Goal: Find contact information

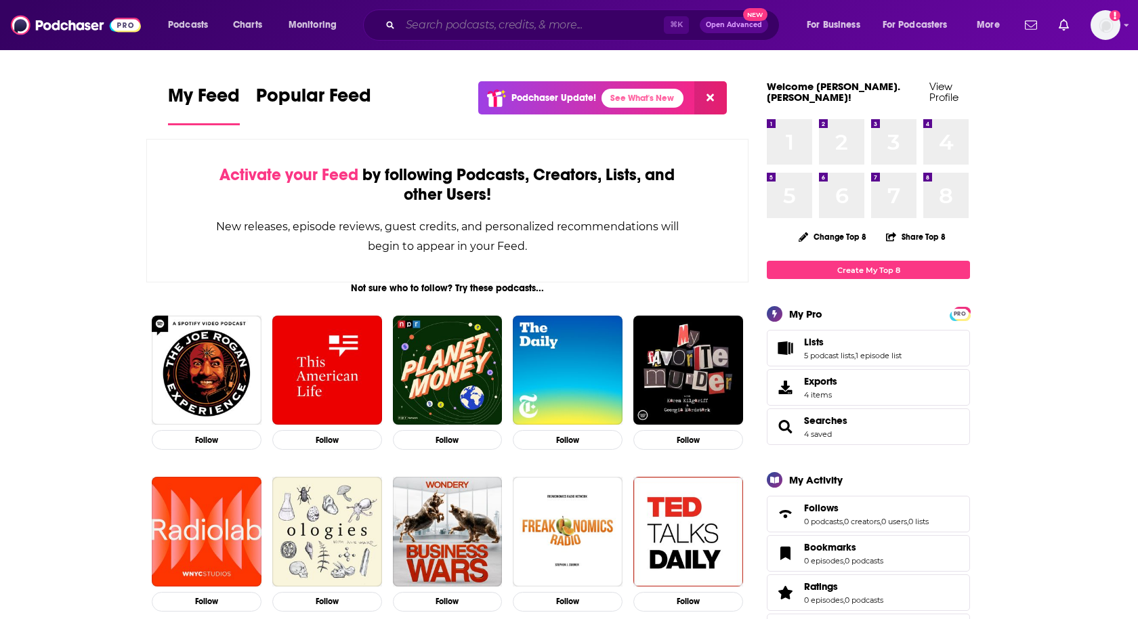
click at [431, 28] on input "Search podcasts, credits, & more..." at bounding box center [532, 25] width 264 height 22
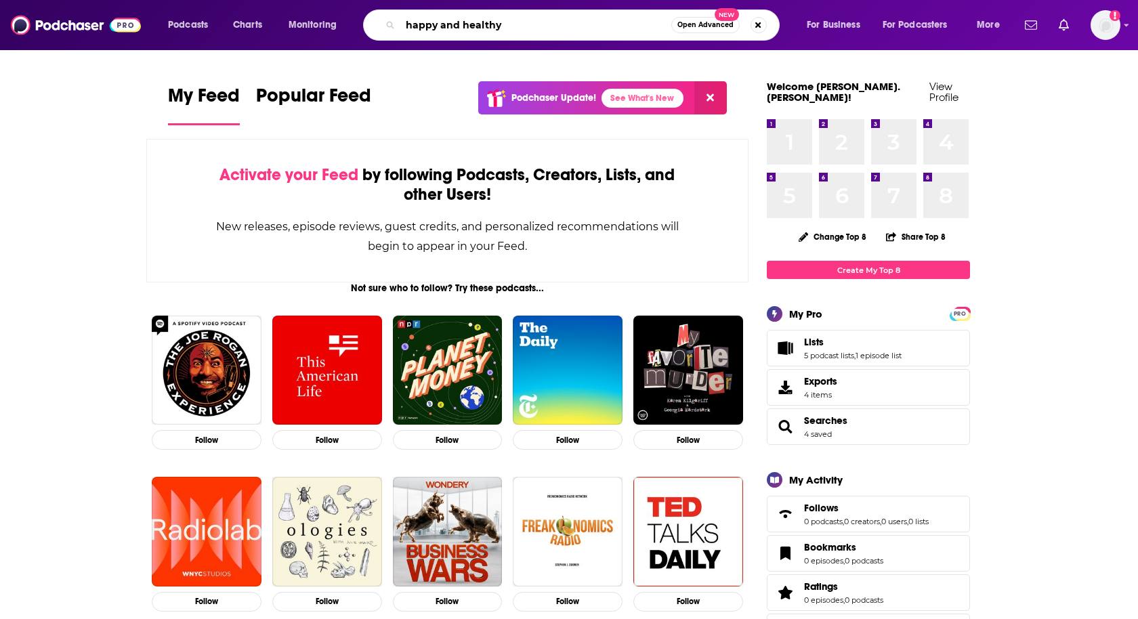
type input "happy and healthy"
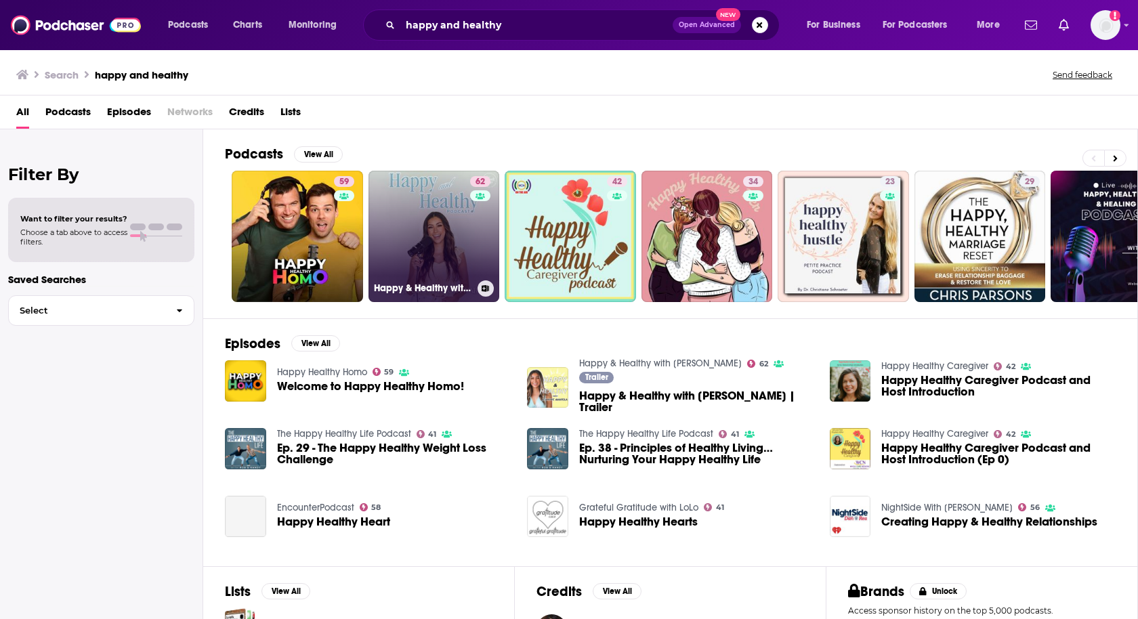
click at [428, 245] on link "62 Happy & Healthy with [PERSON_NAME]" at bounding box center [434, 236] width 131 height 131
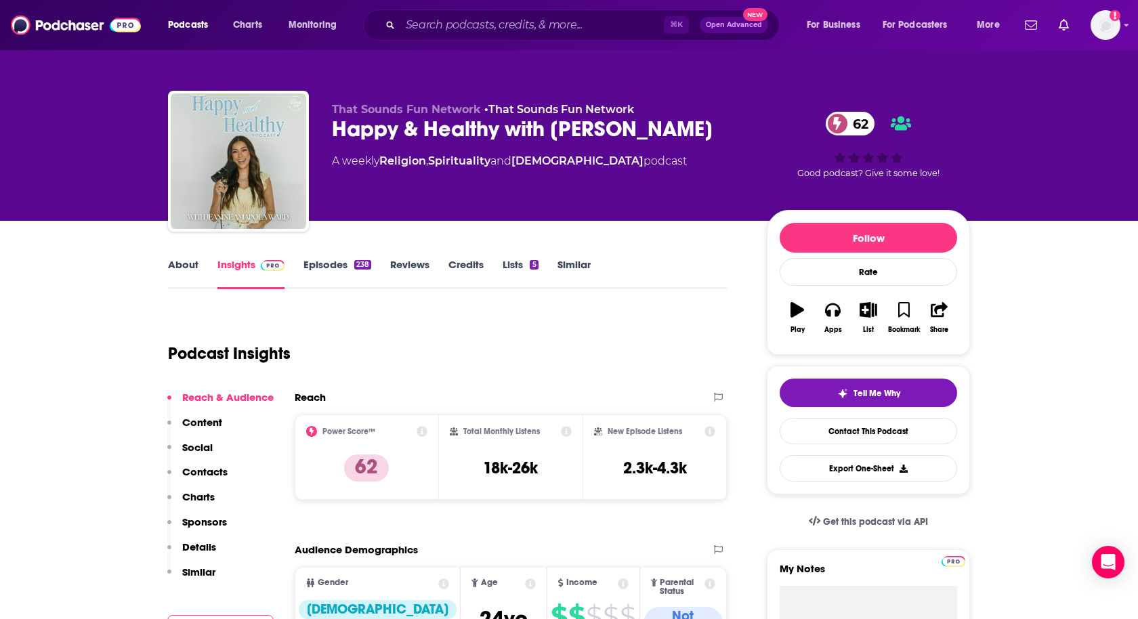
click at [205, 473] on p "Contacts" at bounding box center [204, 471] width 45 height 13
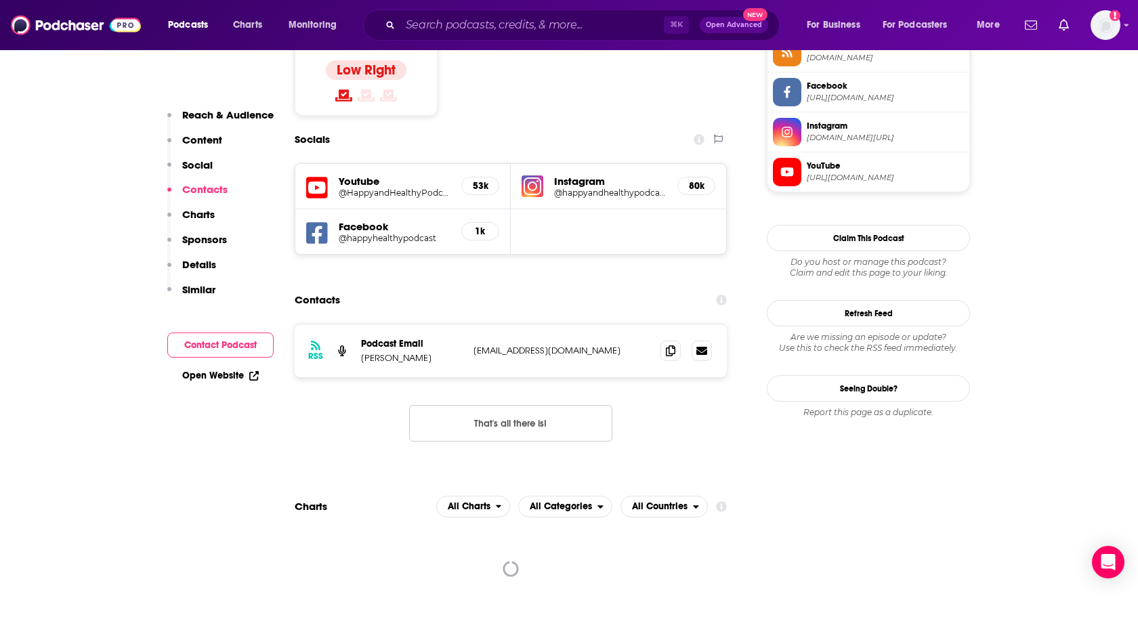
scroll to position [1158, 0]
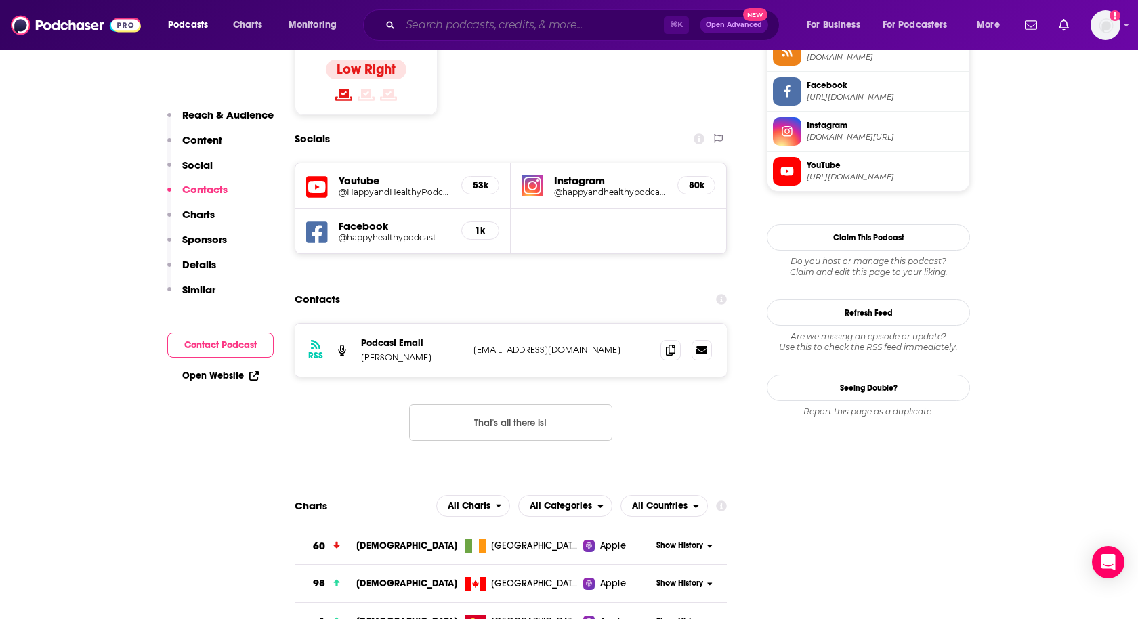
click at [426, 23] on input "Search podcasts, credits, & more..." at bounding box center [532, 25] width 264 height 22
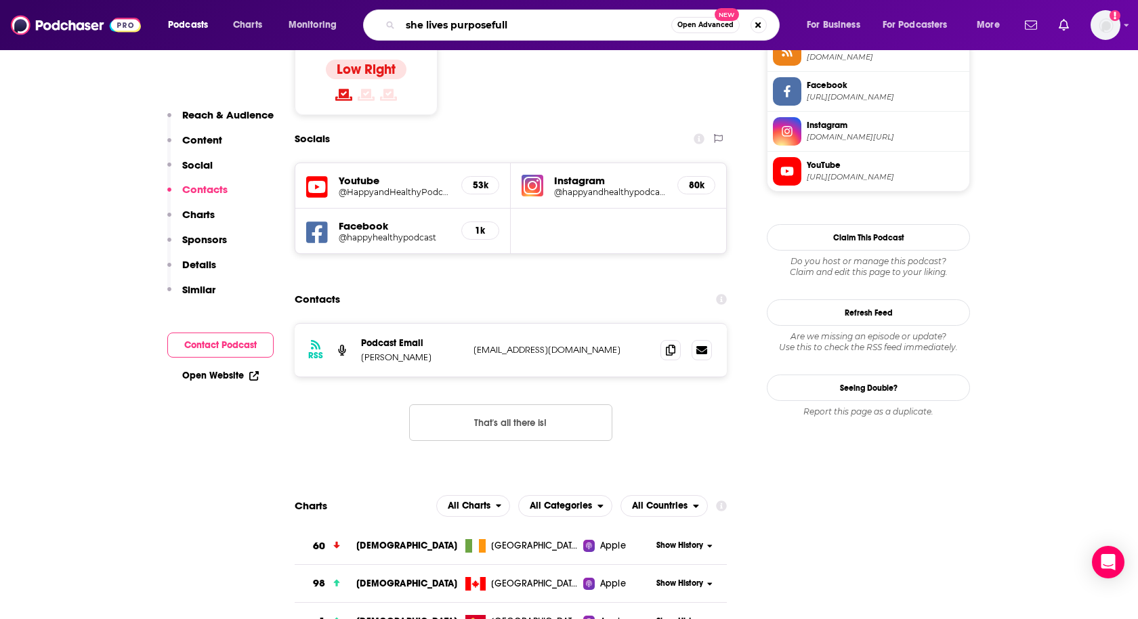
type input "she lives purposefully"
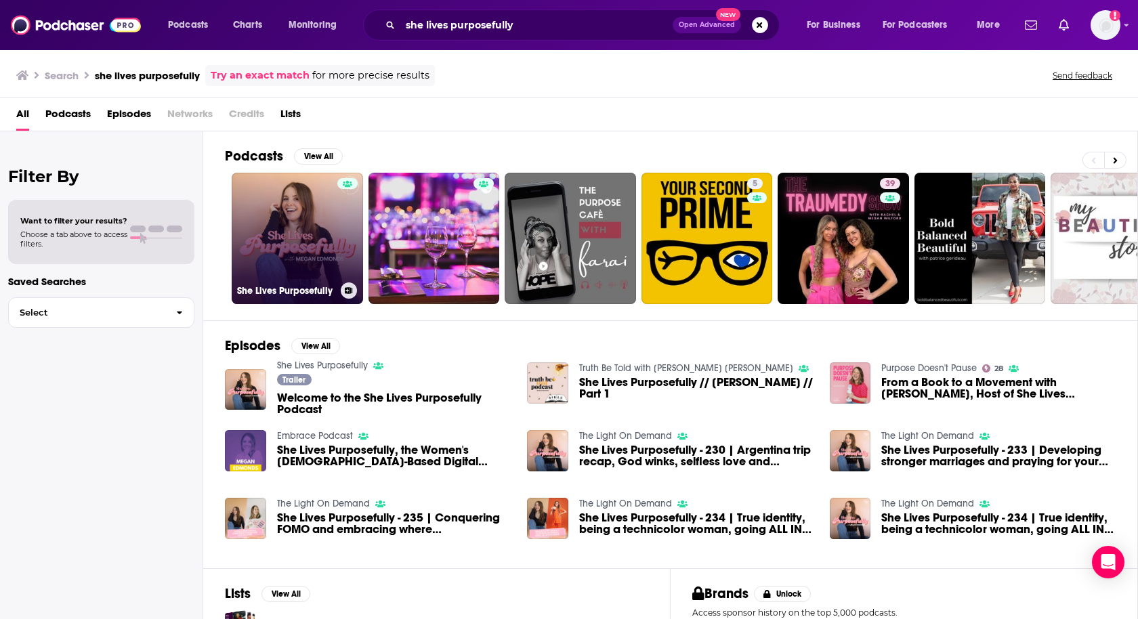
click at [311, 231] on link "She Lives Purposefully" at bounding box center [297, 238] width 131 height 131
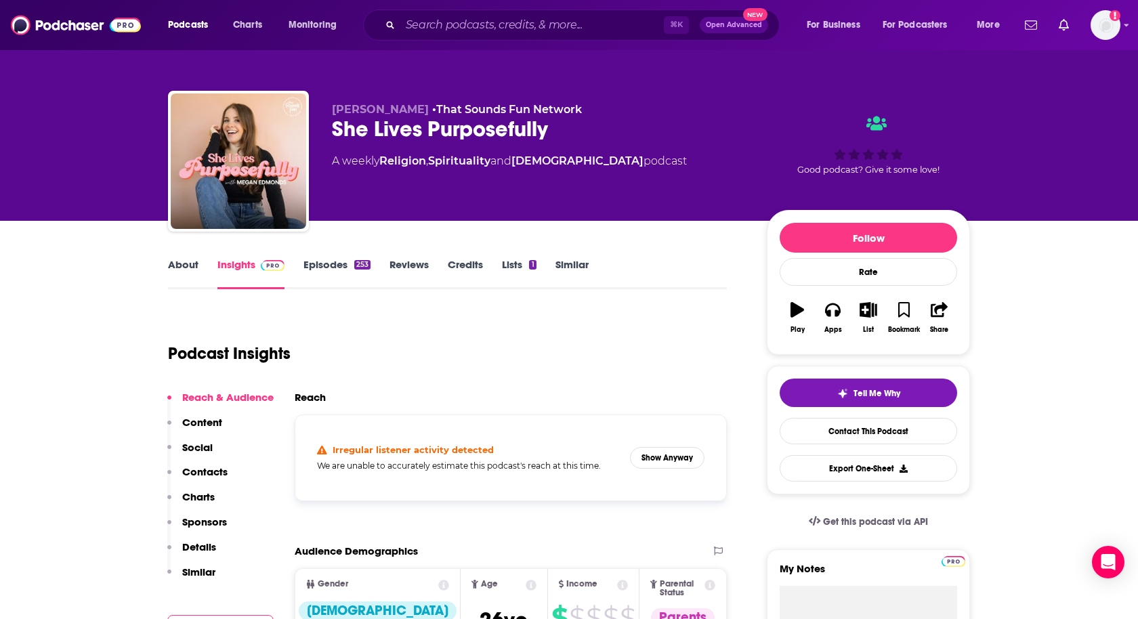
click at [189, 468] on p "Contacts" at bounding box center [204, 471] width 45 height 13
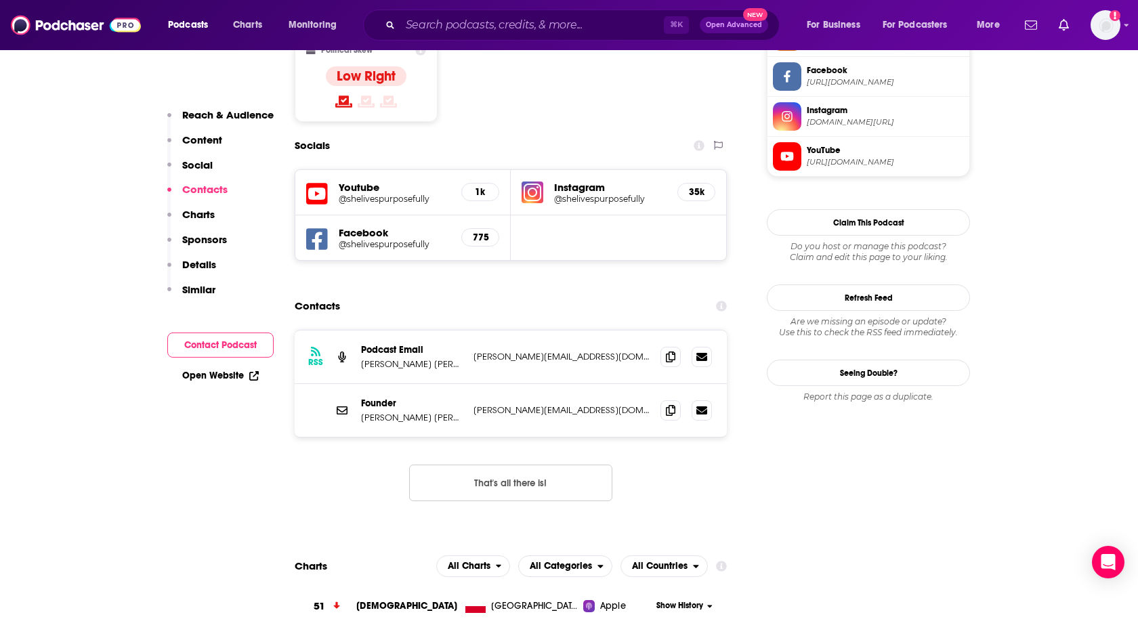
scroll to position [1175, 0]
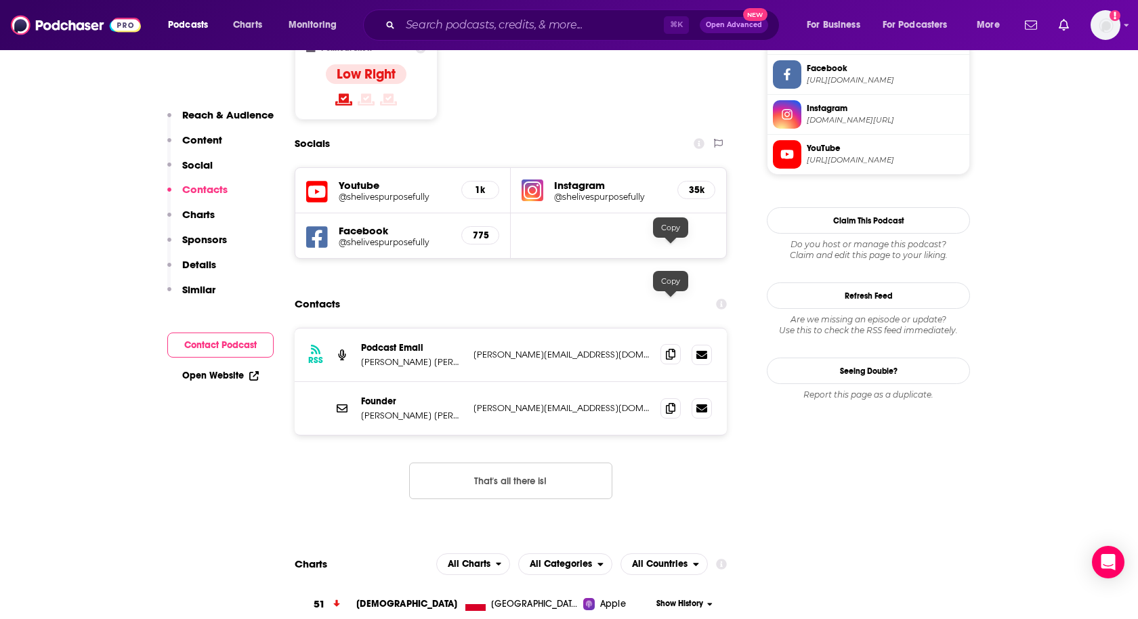
click at [665, 344] on span at bounding box center [670, 354] width 20 height 20
click at [423, 28] on input "Search podcasts, credits, & more..." at bounding box center [532, 25] width 264 height 22
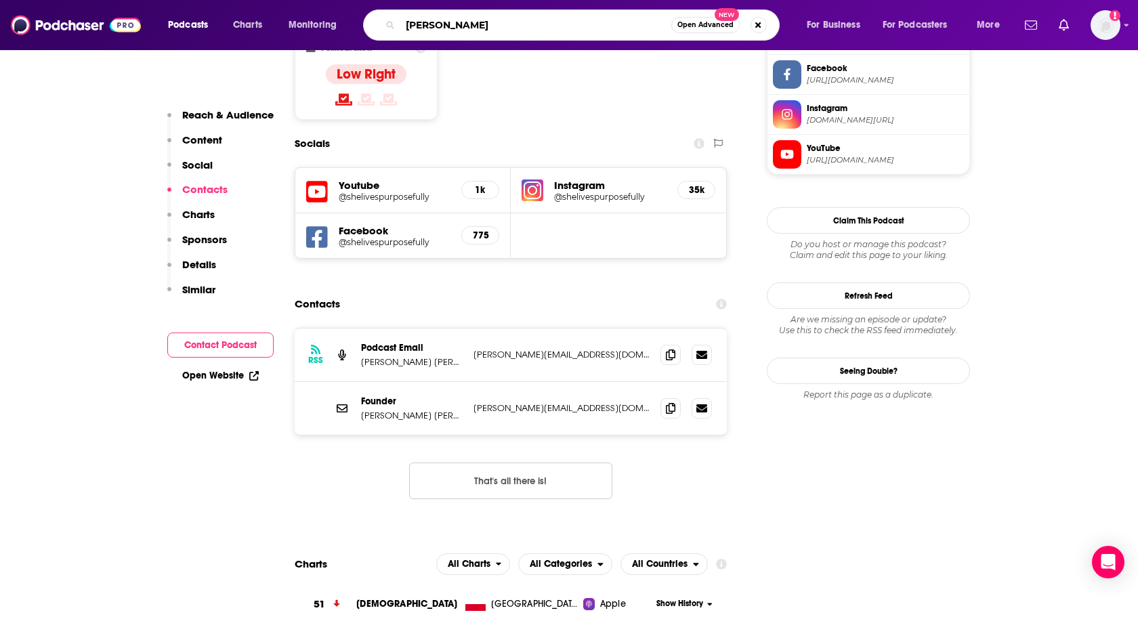
type input "[PERSON_NAME]"
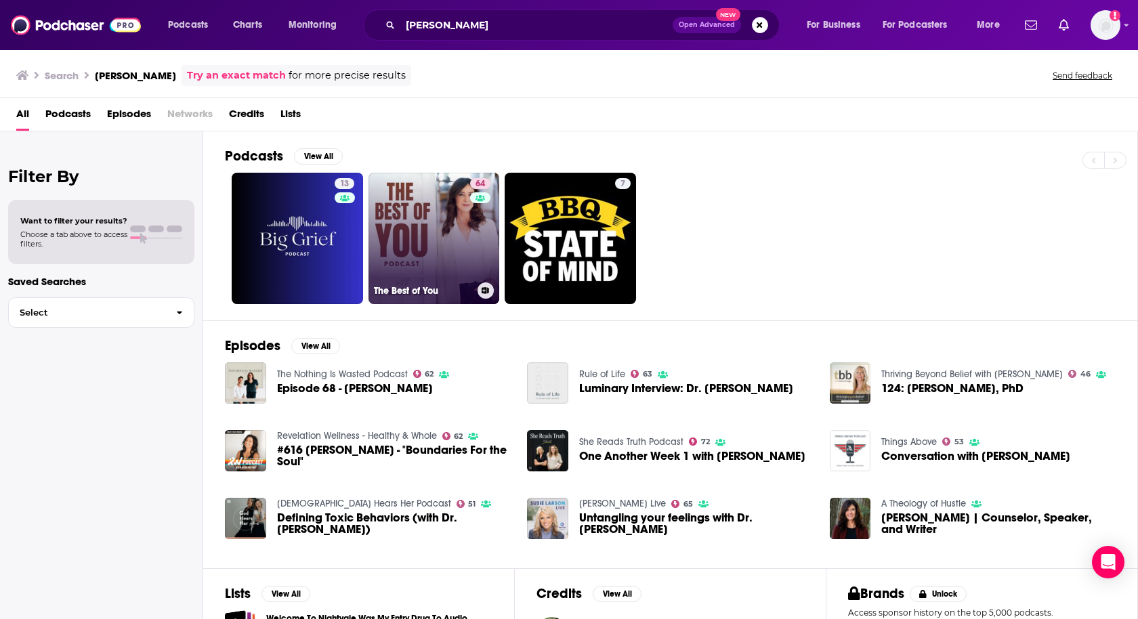
click at [423, 243] on link "64 The Best of You" at bounding box center [434, 238] width 131 height 131
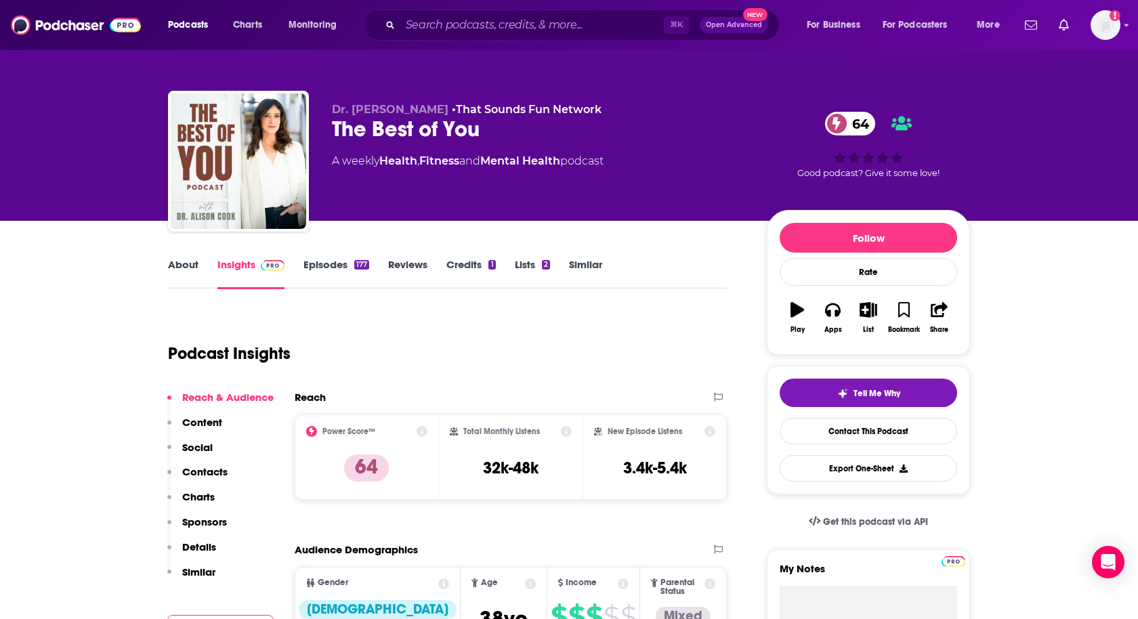
click at [198, 470] on p "Contacts" at bounding box center [204, 471] width 45 height 13
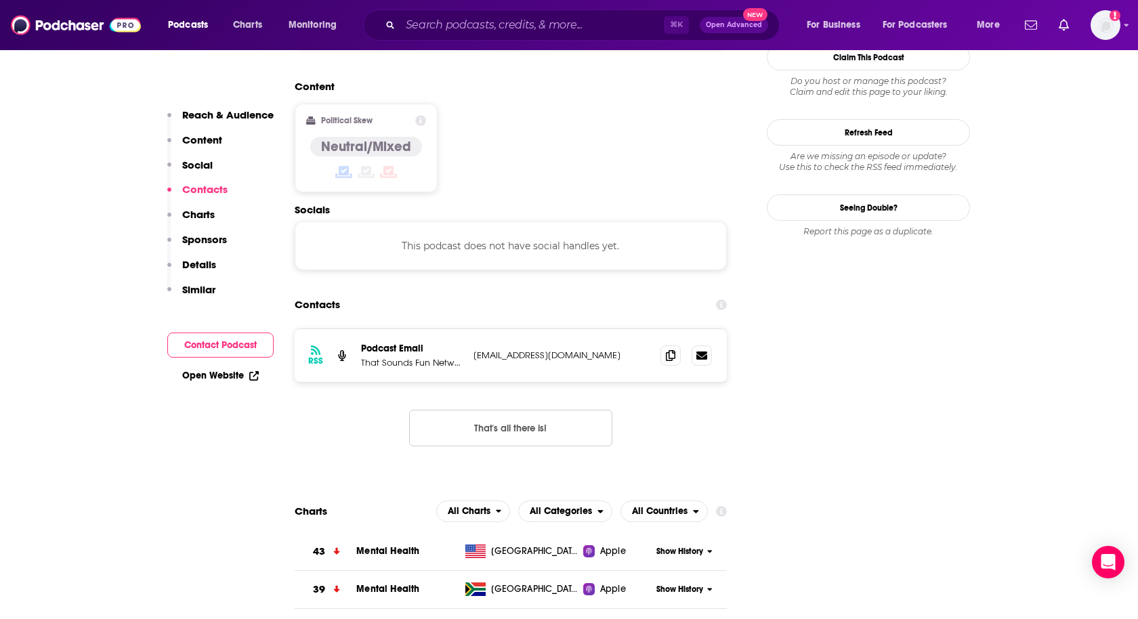
scroll to position [1072, 0]
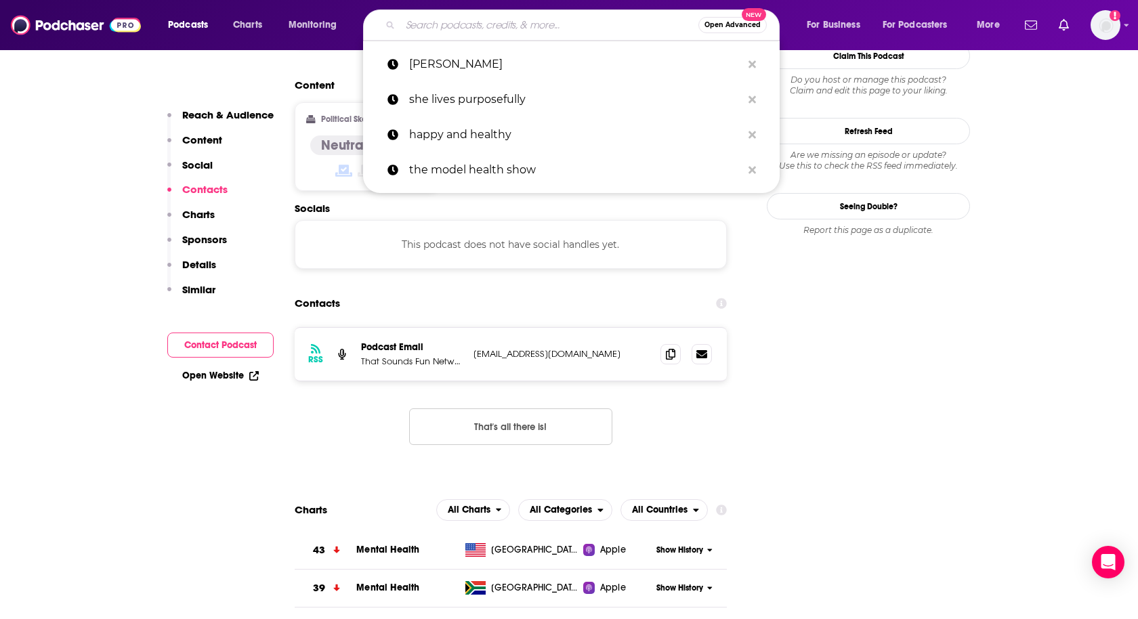
click at [414, 20] on input "Search podcasts, credits, & more..." at bounding box center [549, 25] width 298 height 22
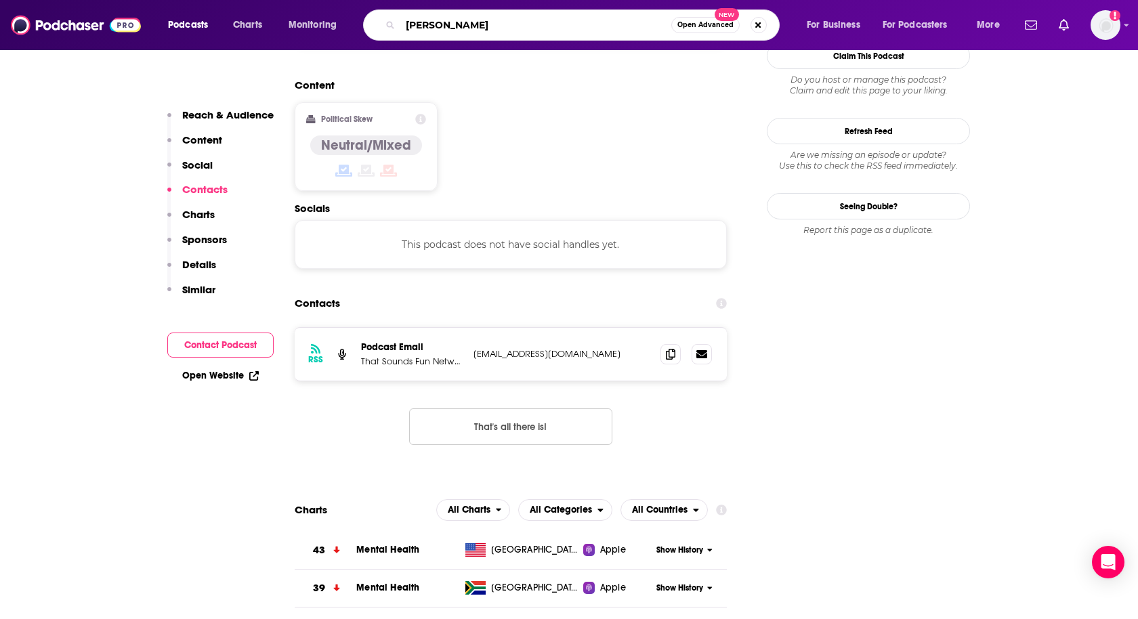
type input "[PERSON_NAME]"
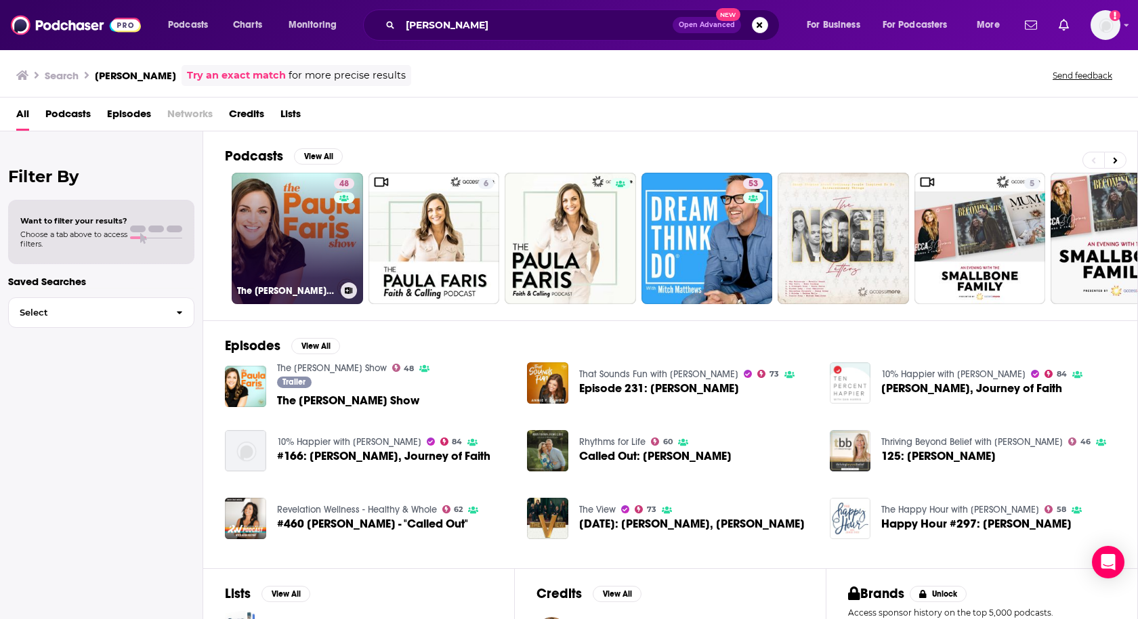
click at [315, 238] on link "48 The [PERSON_NAME] Show" at bounding box center [297, 238] width 131 height 131
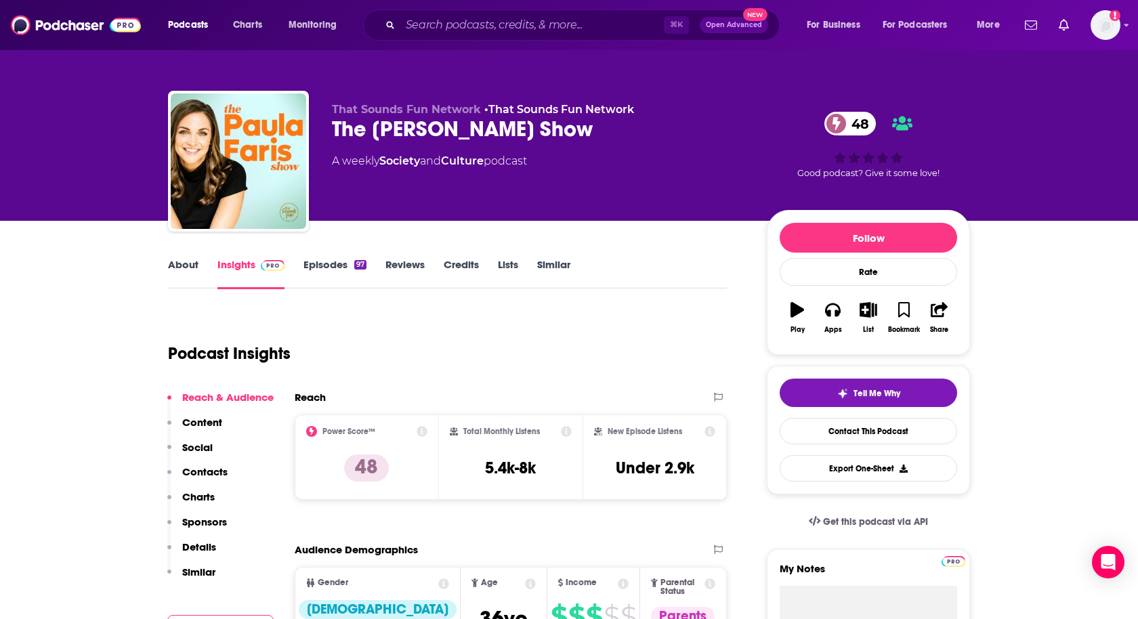
click at [205, 469] on p "Contacts" at bounding box center [204, 471] width 45 height 13
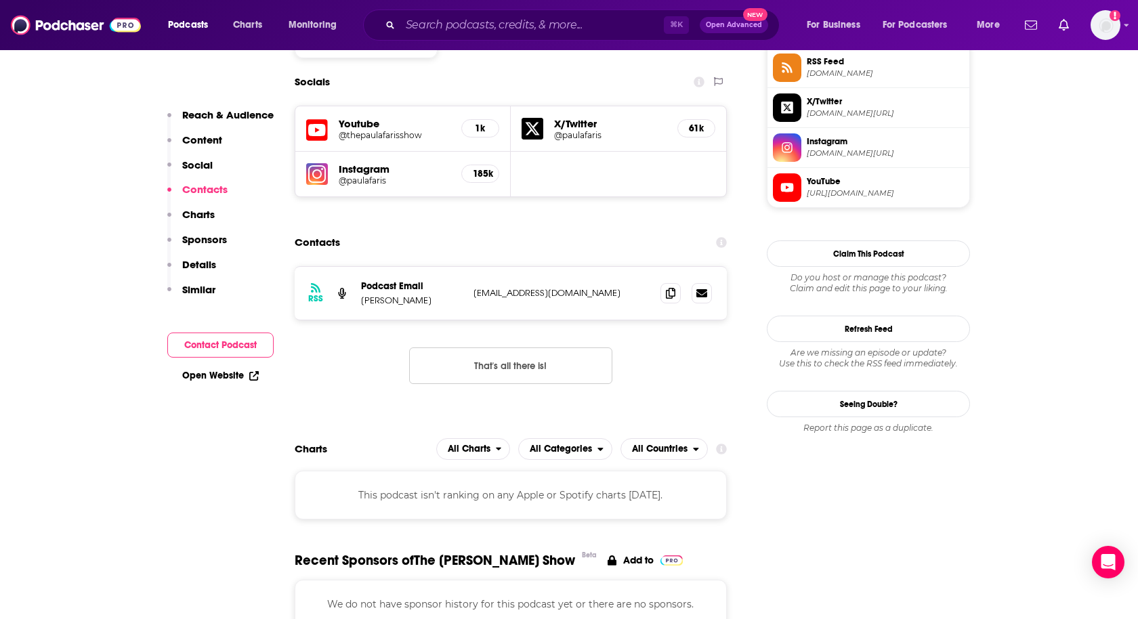
scroll to position [1143, 0]
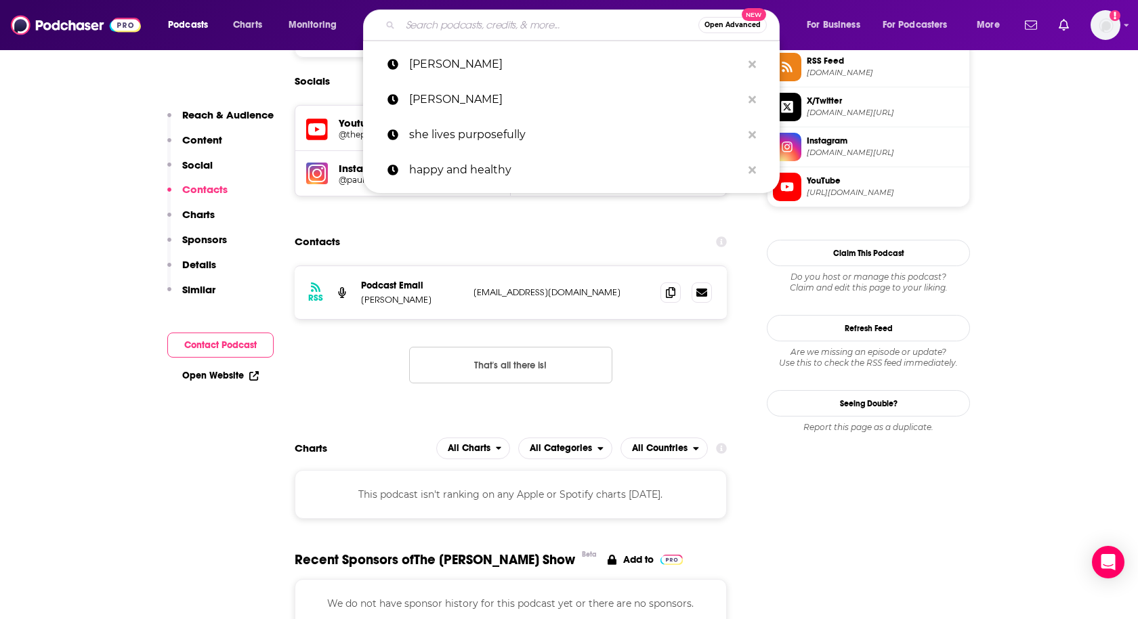
click at [431, 22] on input "Search podcasts, credits, & more..." at bounding box center [549, 25] width 298 height 22
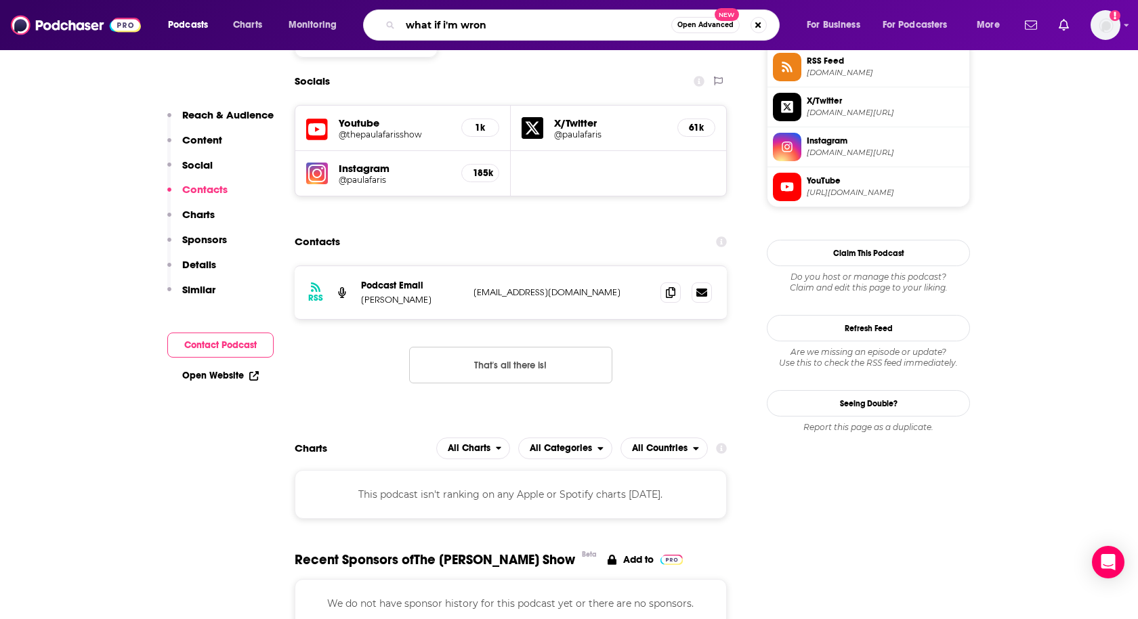
type input "what if i'm wrong"
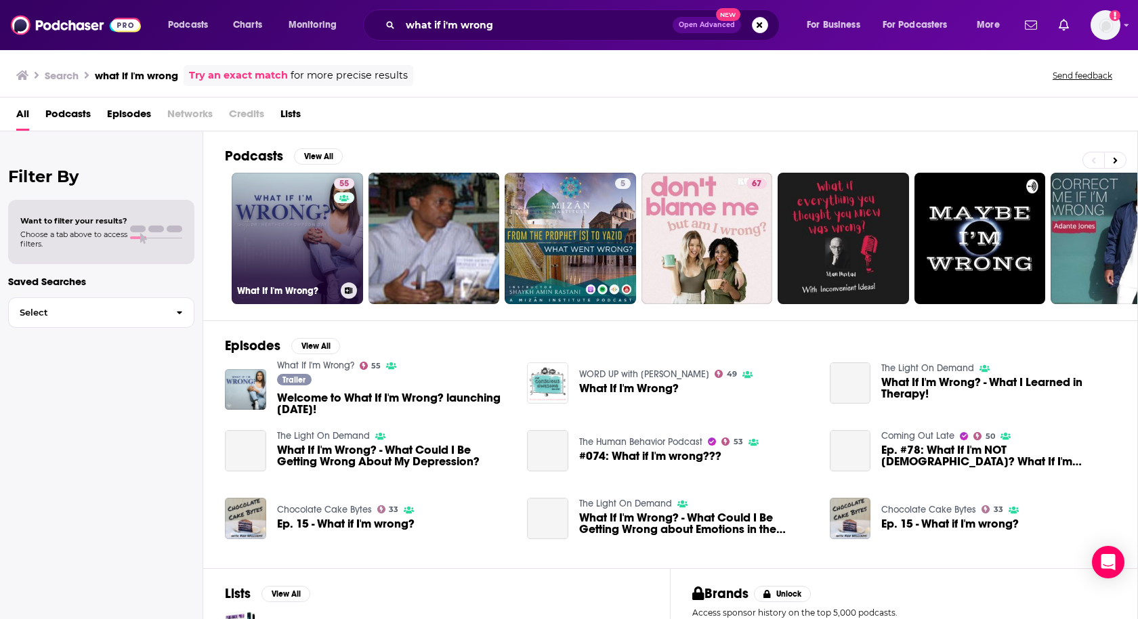
click at [311, 253] on link "55 What If I'm Wrong?" at bounding box center [297, 238] width 131 height 131
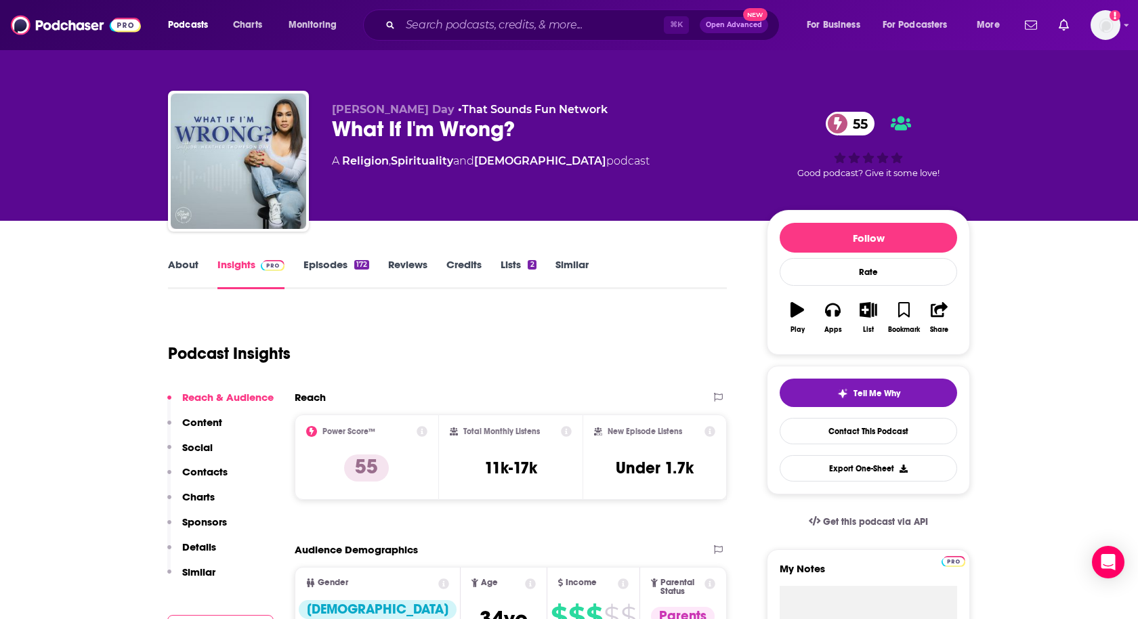
click at [192, 468] on p "Contacts" at bounding box center [204, 471] width 45 height 13
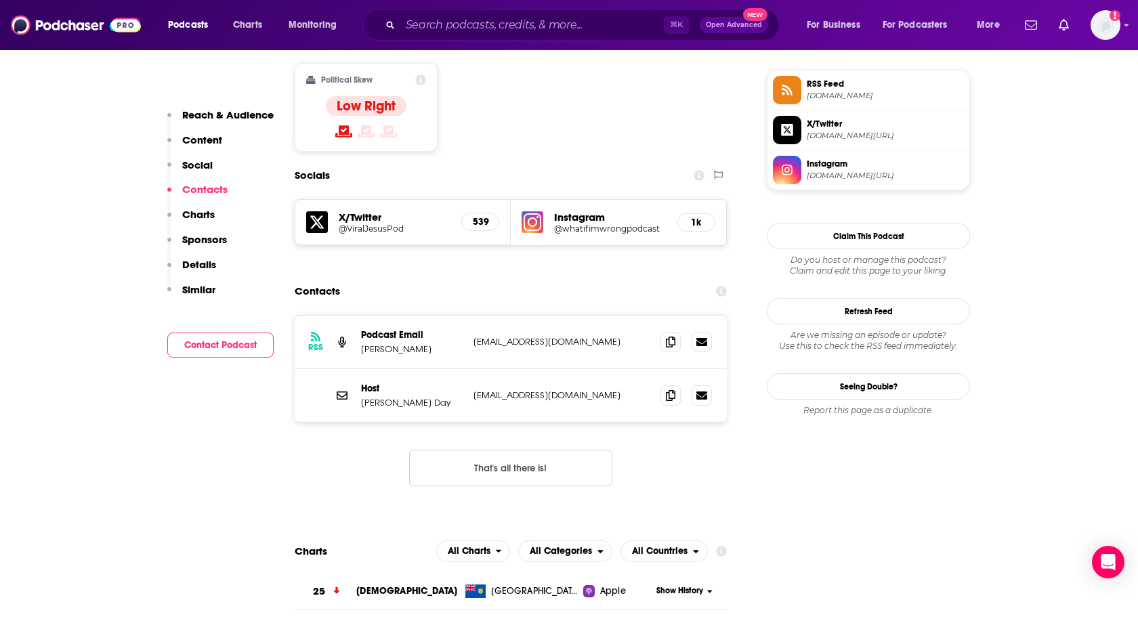
scroll to position [1098, 0]
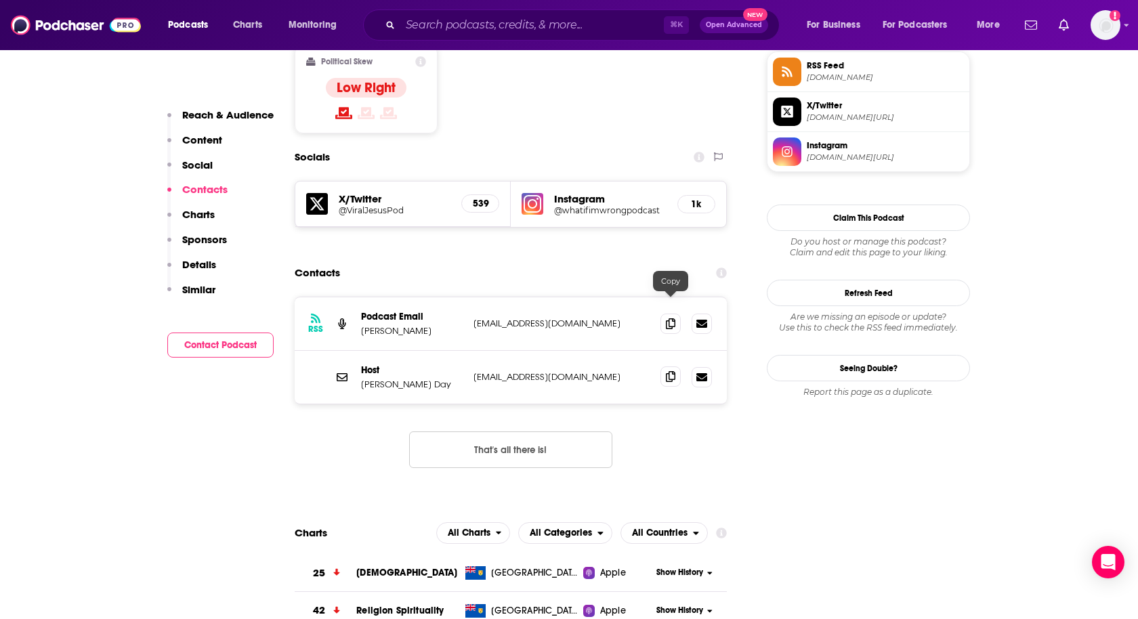
click at [671, 371] on icon at bounding box center [670, 376] width 9 height 11
click at [434, 28] on input "Search podcasts, credits, & more..." at bounding box center [532, 25] width 264 height 22
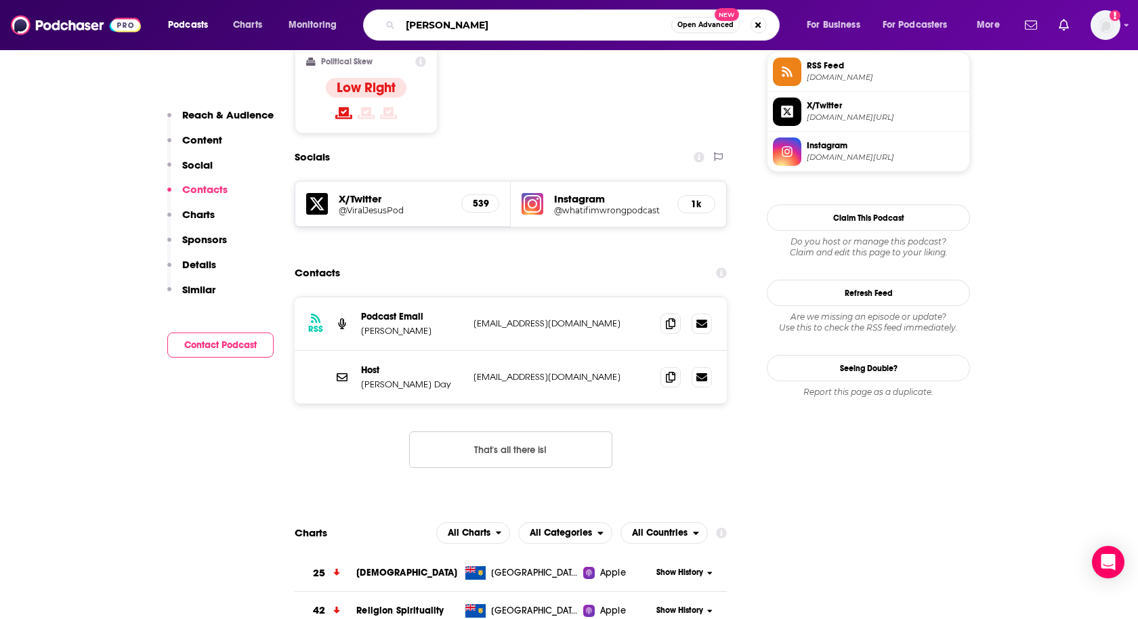
type input "[PERSON_NAME]"
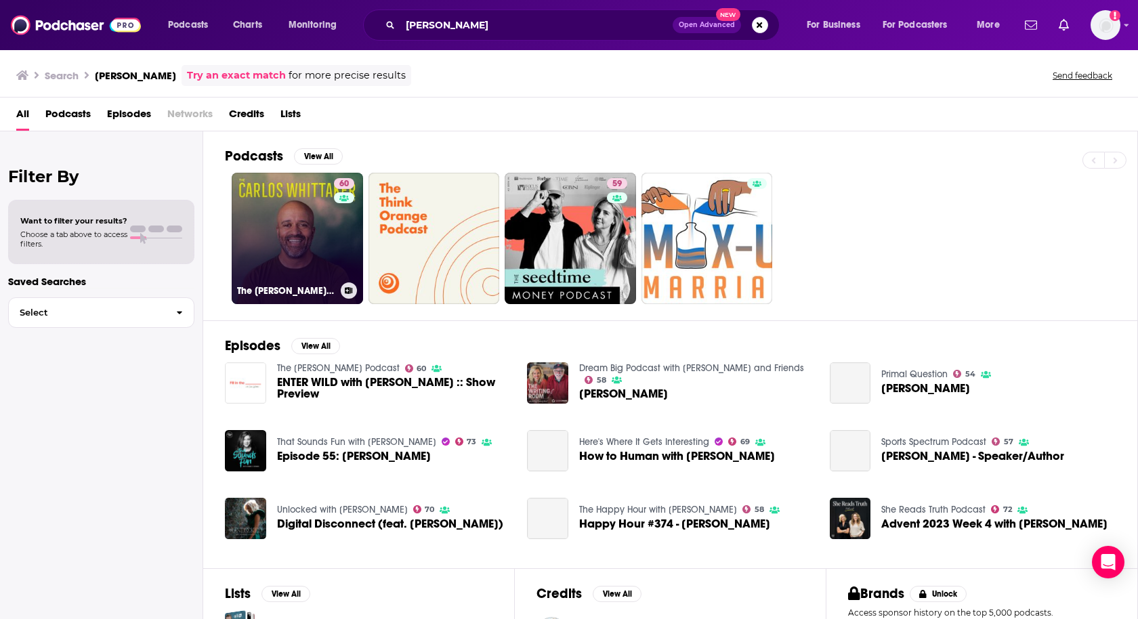
click at [313, 245] on link "60 The [PERSON_NAME] Podcast" at bounding box center [297, 238] width 131 height 131
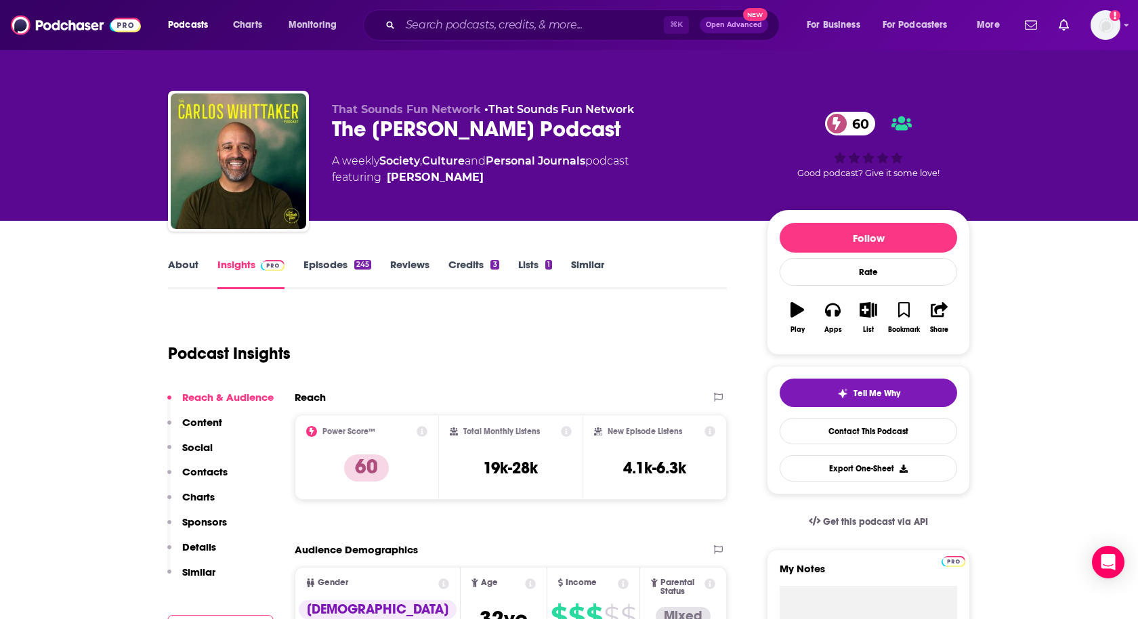
click at [192, 473] on p "Contacts" at bounding box center [204, 471] width 45 height 13
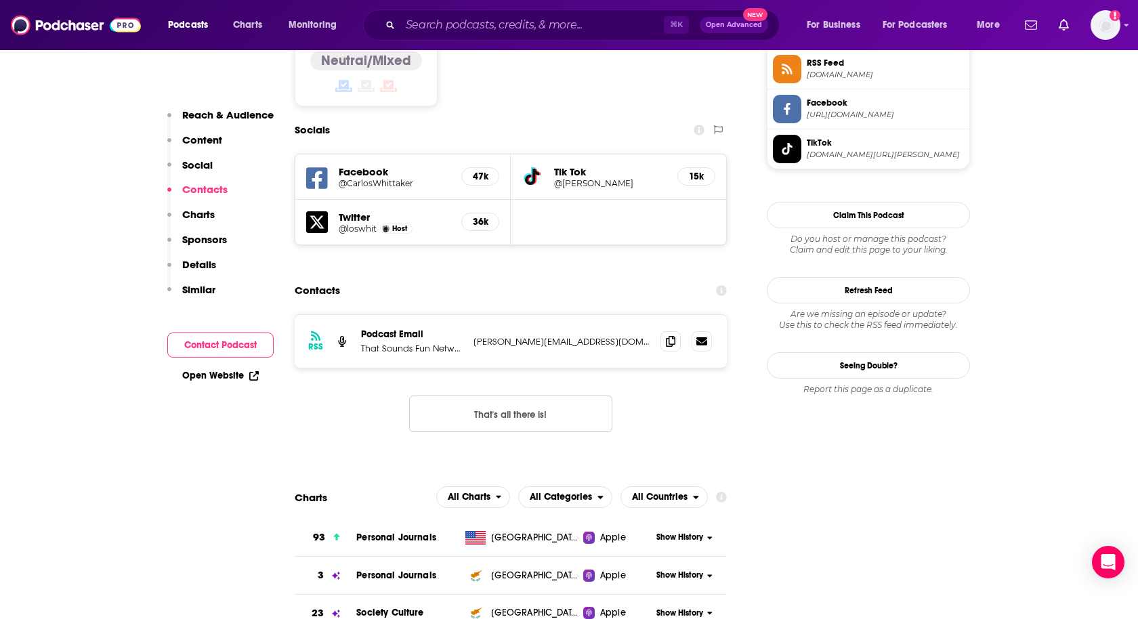
scroll to position [1143, 0]
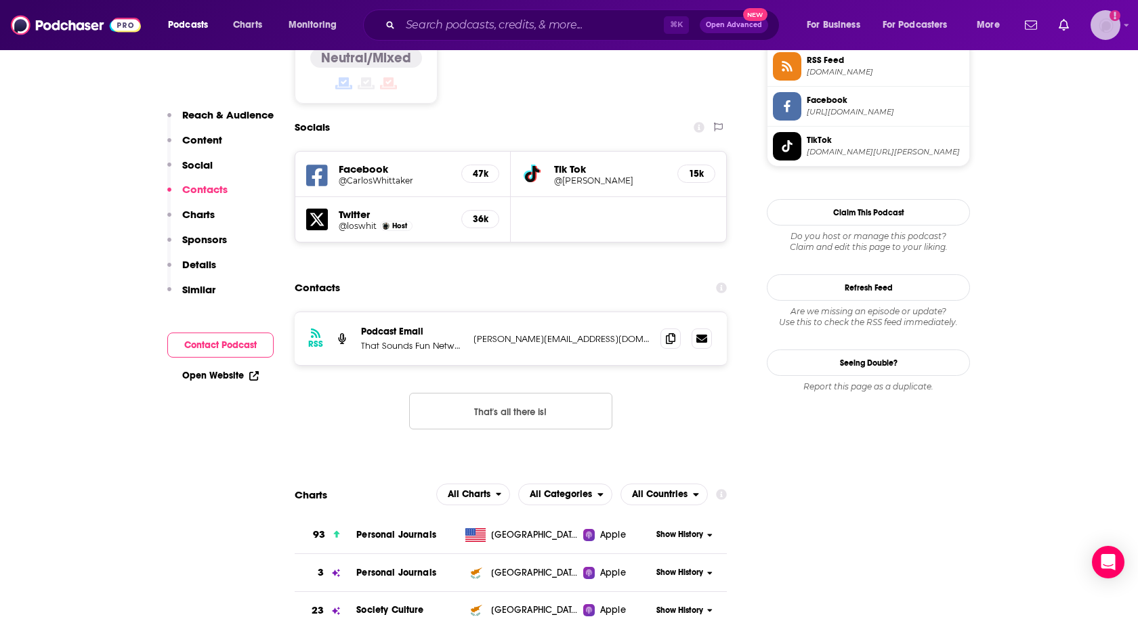
click at [1099, 11] on img "Logged in as heidi.egloff" at bounding box center [1106, 25] width 30 height 30
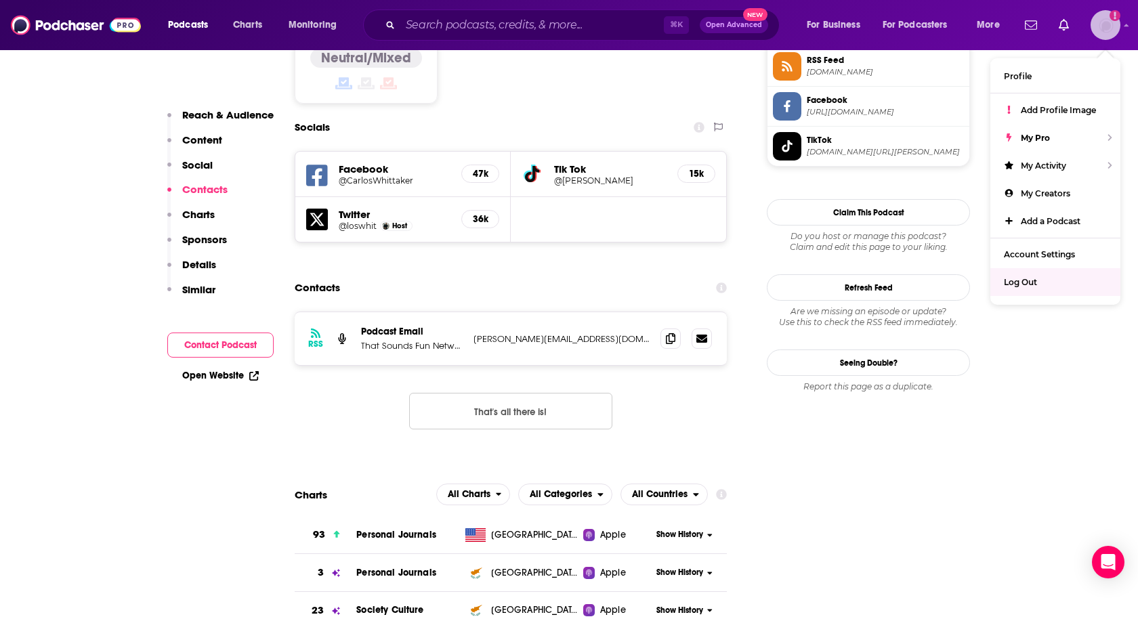
click at [1026, 277] on span "Log Out" at bounding box center [1020, 282] width 33 height 10
